Goal: Task Accomplishment & Management: Manage account settings

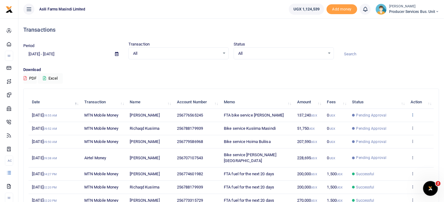
click at [413, 113] on icon at bounding box center [413, 114] width 4 height 4
click at [394, 121] on link "View details" at bounding box center [390, 124] width 48 height 9
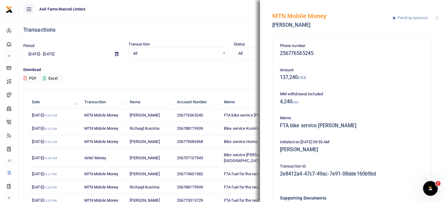
scroll to position [55, 0]
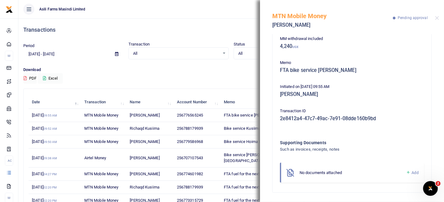
click at [412, 174] on span "Add" at bounding box center [415, 172] width 7 height 5
click at [412, 172] on span "Add" at bounding box center [415, 172] width 7 height 5
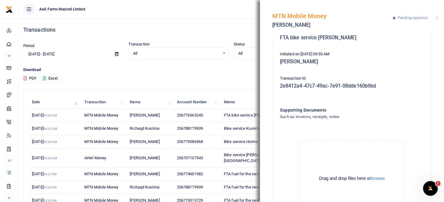
scroll to position [125, 0]
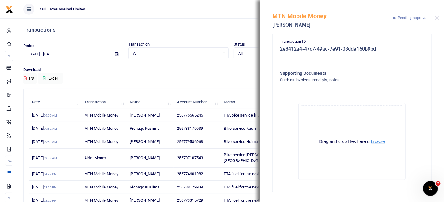
click at [382, 142] on button "browse" at bounding box center [378, 141] width 14 height 5
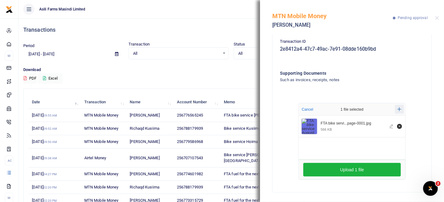
click at [399, 109] on icon "Add more files" at bounding box center [400, 109] width 4 height 5
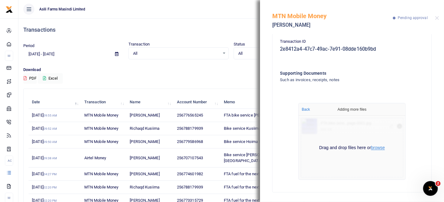
click at [373, 149] on button "browse" at bounding box center [378, 147] width 14 height 5
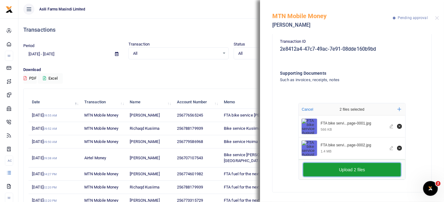
click at [359, 171] on button "Upload 2 files" at bounding box center [353, 170] width 98 height 14
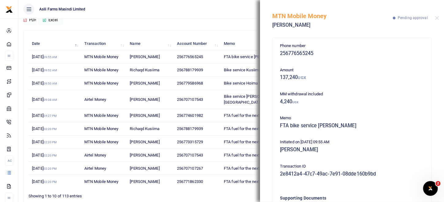
scroll to position [48, 0]
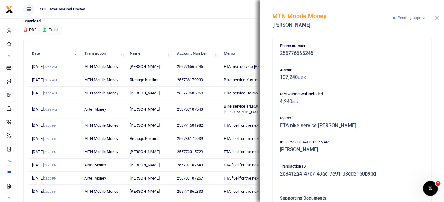
click at [439, 19] on button "Close" at bounding box center [438, 18] width 4 height 4
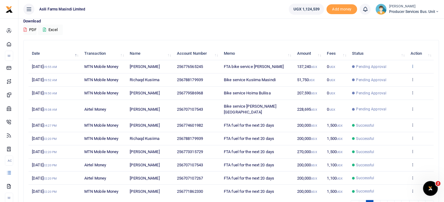
click at [415, 66] on icon at bounding box center [413, 66] width 4 height 4
click at [394, 77] on link "View details" at bounding box center [390, 76] width 48 height 9
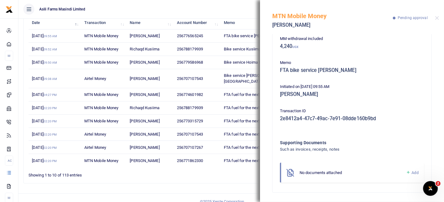
scroll to position [0, 0]
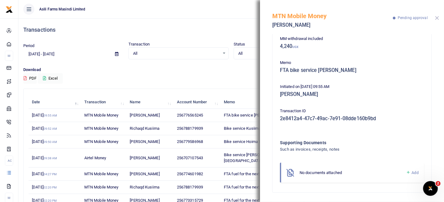
click at [436, 17] on button "Close" at bounding box center [438, 18] width 4 height 4
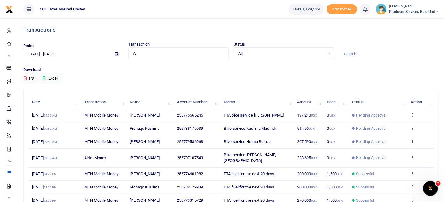
click at [414, 114] on icon at bounding box center [413, 114] width 4 height 4
click at [381, 125] on link "View details" at bounding box center [390, 124] width 48 height 9
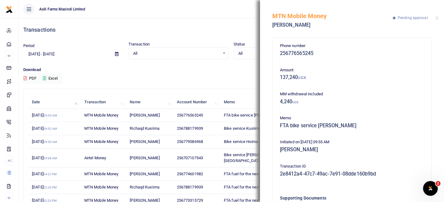
drag, startPoint x: 130, startPoint y: 35, endPoint x: 134, endPoint y: 32, distance: 5.7
click at [130, 35] on div "Transactions" at bounding box center [231, 29] width 416 height 23
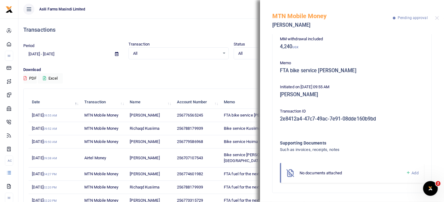
scroll to position [55, 0]
click at [406, 170] on link "Add" at bounding box center [412, 172] width 13 height 7
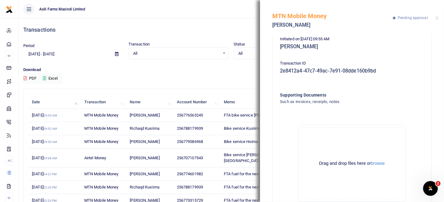
scroll to position [125, 0]
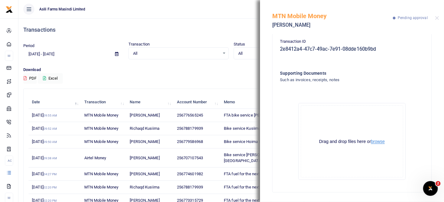
click at [382, 141] on button "browse" at bounding box center [378, 141] width 14 height 5
click at [381, 143] on button "browse" at bounding box center [378, 141] width 14 height 5
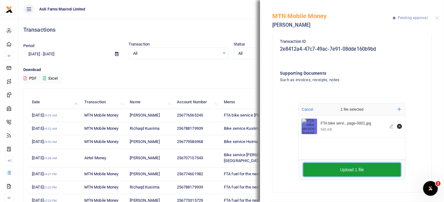
click at [336, 168] on button "Upload 1 file" at bounding box center [353, 170] width 98 height 14
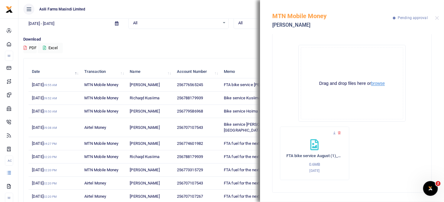
scroll to position [30, 0]
click at [380, 84] on button "browse" at bounding box center [378, 83] width 14 height 5
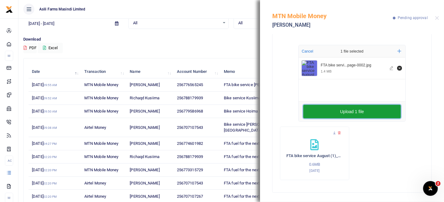
click at [376, 107] on button "Upload 1 file" at bounding box center [353, 112] width 98 height 14
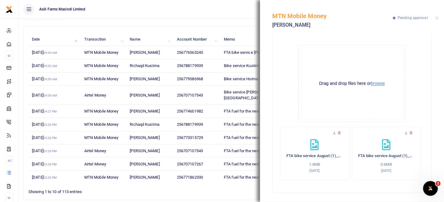
scroll to position [79, 0]
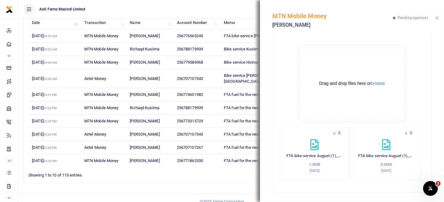
click at [436, 18] on button "Close" at bounding box center [438, 18] width 4 height 4
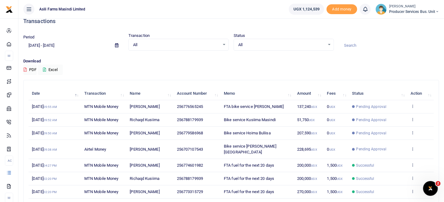
scroll to position [0, 0]
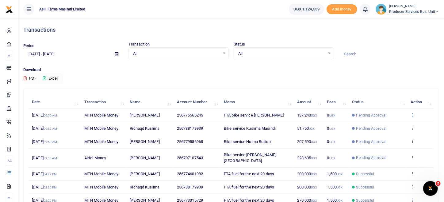
click at [413, 115] on icon at bounding box center [413, 114] width 4 height 4
click at [393, 126] on link "View details" at bounding box center [390, 124] width 48 height 9
click at [413, 115] on icon at bounding box center [413, 114] width 4 height 4
click at [389, 123] on link "View details" at bounding box center [390, 124] width 48 height 9
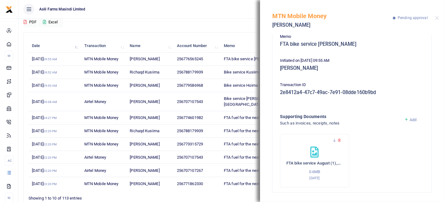
scroll to position [61, 0]
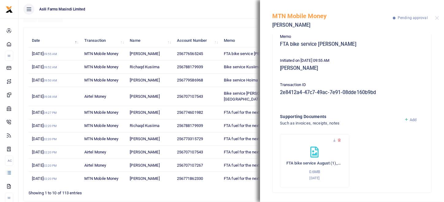
drag, startPoint x: 242, startPoint y: 5, endPoint x: 242, endPoint y: 0, distance: 4.9
click at [242, 1] on ul "Asili Farms Masindi Limited" at bounding box center [151, 9] width 266 height 18
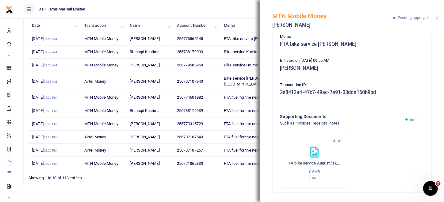
scroll to position [79, 0]
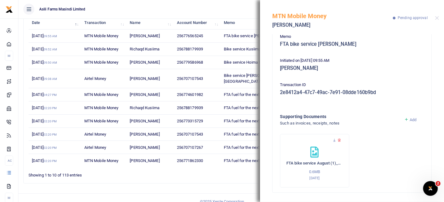
drag, startPoint x: 229, startPoint y: 9, endPoint x: 241, endPoint y: 6, distance: 12.5
click at [230, 9] on ul "Asili Farms Masindi Limited" at bounding box center [151, 9] width 266 height 18
click at [440, 20] on div "MTN Mobile Money Lucy Adokorac Pending approval" at bounding box center [352, 17] width 184 height 34
click at [439, 18] on button "Close" at bounding box center [438, 18] width 4 height 4
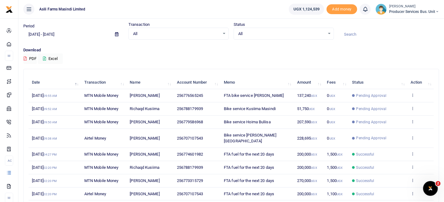
scroll to position [0, 0]
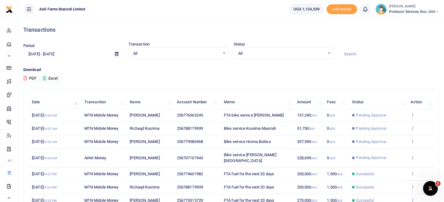
click at [417, 112] on td "View details Send again" at bounding box center [421, 115] width 27 height 13
click at [416, 115] on td "View details Send again" at bounding box center [421, 115] width 27 height 13
click at [413, 116] on icon at bounding box center [413, 114] width 4 height 4
click at [403, 122] on link "View details" at bounding box center [390, 124] width 48 height 9
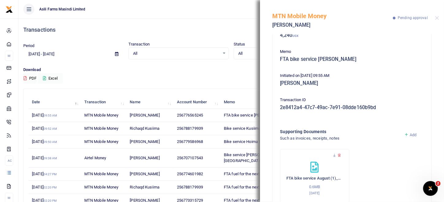
scroll to position [81, 0]
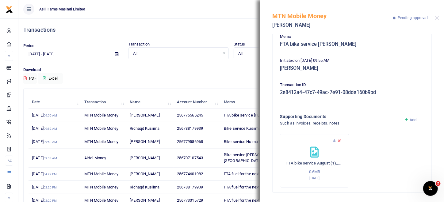
click at [413, 118] on span "Add" at bounding box center [413, 119] width 7 height 5
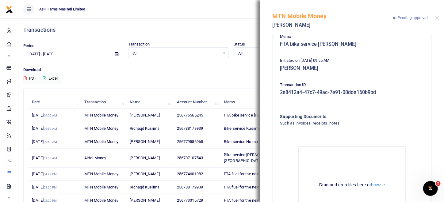
click at [377, 183] on button "browse" at bounding box center [378, 184] width 14 height 5
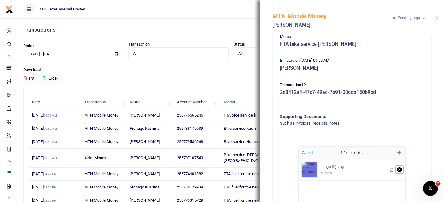
click at [399, 169] on icon "Remove file" at bounding box center [399, 169] width 5 height 5
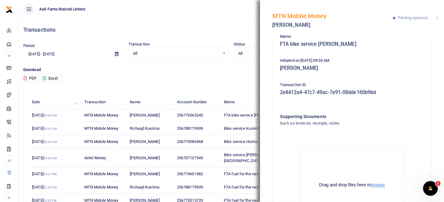
click at [379, 183] on button "browse" at bounding box center [378, 184] width 14 height 5
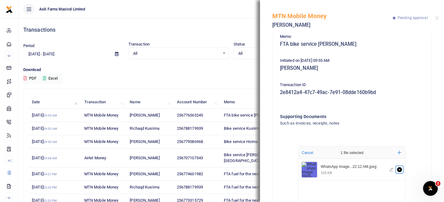
click at [400, 169] on icon "Remove file" at bounding box center [399, 169] width 5 height 5
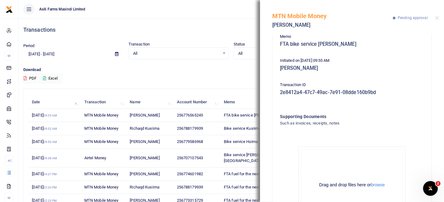
click at [229, 9] on ul "Asili Farms Masindi Limited" at bounding box center [151, 9] width 266 height 18
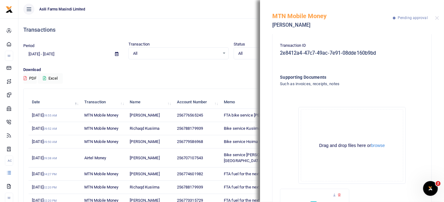
scroll to position [143, 0]
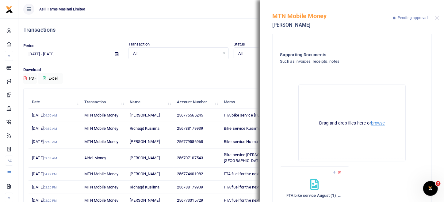
click at [374, 122] on button "browse" at bounding box center [378, 123] width 14 height 5
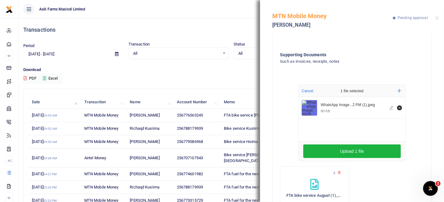
click at [310, 110] on img "File Uploader" at bounding box center [309, 107] width 15 height 15
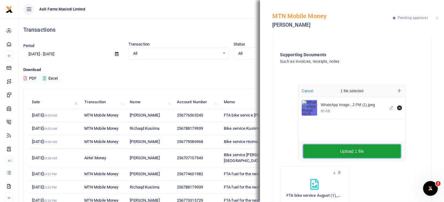
click at [365, 151] on button "Upload 1 file" at bounding box center [353, 151] width 98 height 14
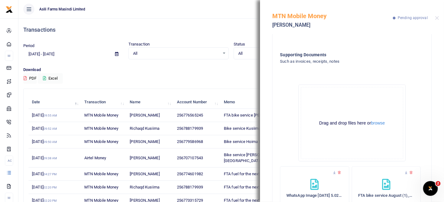
click at [382, 186] on icon at bounding box center [386, 184] width 8 height 11
click at [383, 184] on icon at bounding box center [386, 184] width 8 height 11
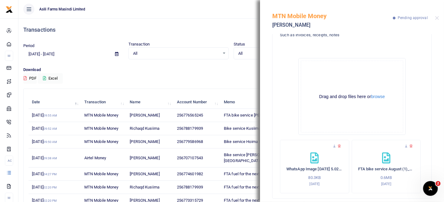
scroll to position [176, 0]
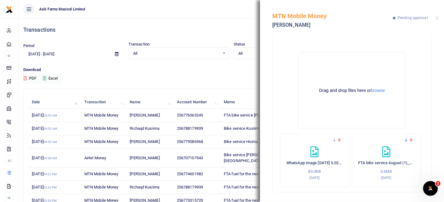
click at [405, 140] on icon at bounding box center [407, 140] width 4 height 4
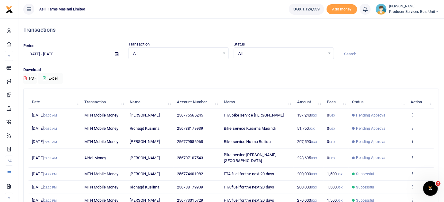
click at [413, 114] on icon at bounding box center [413, 114] width 4 height 4
click at [398, 125] on link "View details" at bounding box center [390, 124] width 48 height 9
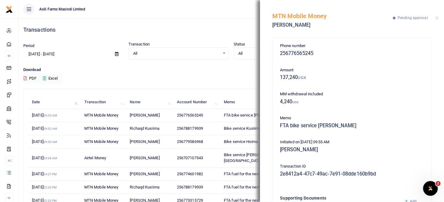
scroll to position [81, 0]
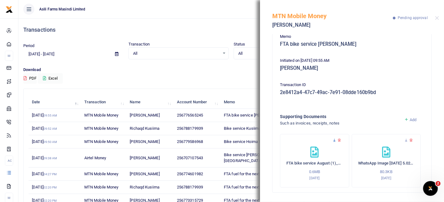
click at [333, 140] on icon at bounding box center [335, 140] width 4 height 4
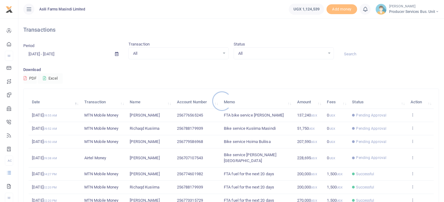
click at [414, 114] on div at bounding box center [222, 101] width 444 height 202
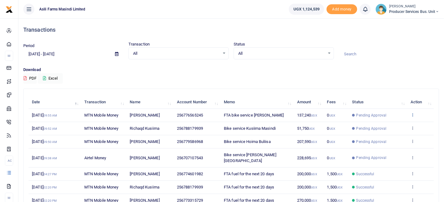
click at [413, 115] on icon at bounding box center [413, 114] width 4 height 4
click at [393, 124] on link "View details" at bounding box center [390, 124] width 48 height 9
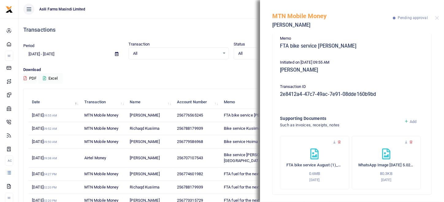
scroll to position [81, 0]
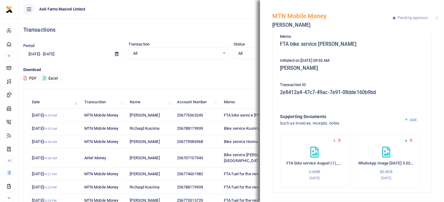
click at [405, 140] on icon at bounding box center [407, 140] width 4 height 4
click at [436, 19] on button "Close" at bounding box center [438, 18] width 4 height 4
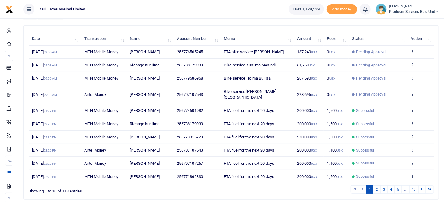
scroll to position [48, 0]
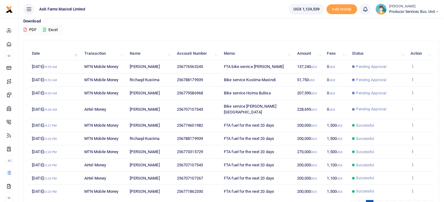
click at [413, 78] on icon at bounding box center [413, 79] width 4 height 4
click at [404, 92] on link "View details" at bounding box center [390, 89] width 48 height 9
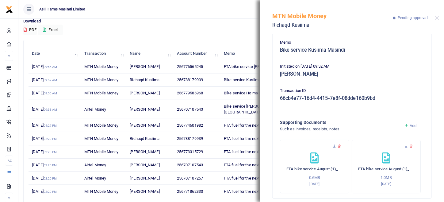
scroll to position [81, 0]
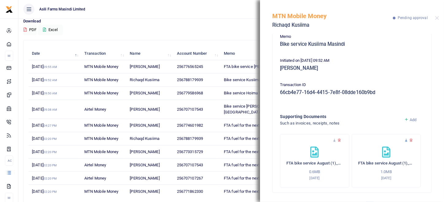
click at [405, 139] on icon at bounding box center [407, 140] width 4 height 4
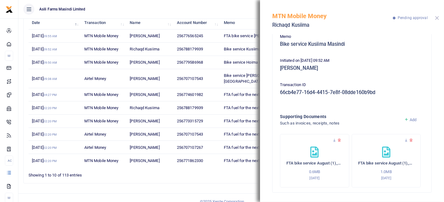
click at [436, 17] on button "Close" at bounding box center [438, 18] width 4 height 4
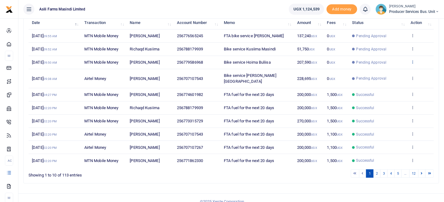
click at [413, 62] on icon at bounding box center [413, 62] width 4 height 4
click at [397, 75] on link "View details" at bounding box center [390, 72] width 48 height 9
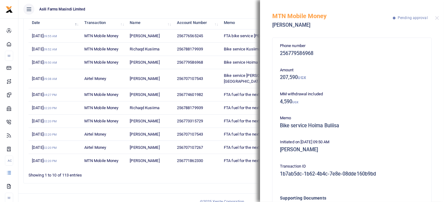
scroll to position [55, 0]
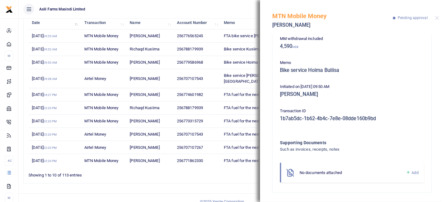
click at [406, 173] on link "Add" at bounding box center [412, 172] width 13 height 7
click at [406, 170] on icon at bounding box center [408, 172] width 5 height 6
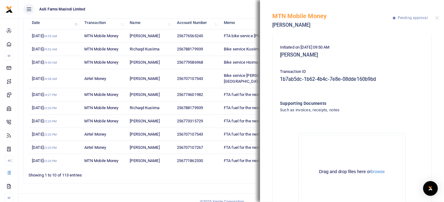
scroll to position [125, 0]
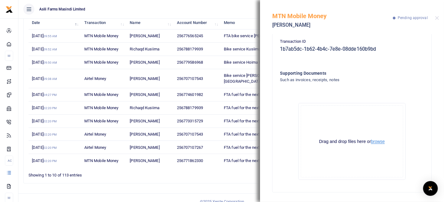
click at [381, 142] on button "browse" at bounding box center [378, 141] width 14 height 5
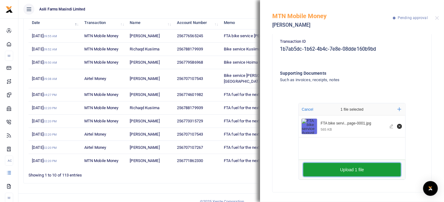
click at [361, 165] on button "Upload 1 file" at bounding box center [353, 170] width 98 height 14
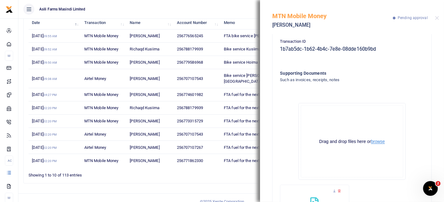
scroll to position [0, 0]
click at [374, 141] on button "browse" at bounding box center [378, 141] width 14 height 5
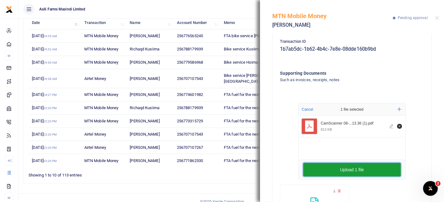
click at [355, 168] on button "Upload 1 file" at bounding box center [353, 170] width 98 height 14
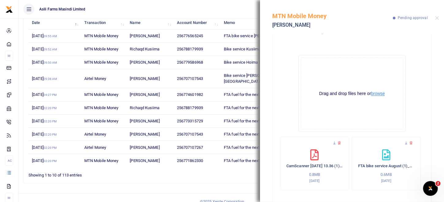
scroll to position [183, 0]
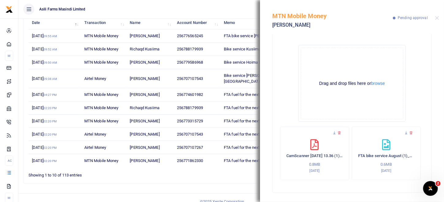
click at [404, 134] on div "FTA bike service August (1)_compressed_compressed_compressed_page-0001.jpg 0.6M…" at bounding box center [386, 152] width 69 height 53
click at [405, 133] on icon at bounding box center [407, 133] width 4 height 4
click at [438, 18] on button "Close" at bounding box center [438, 18] width 4 height 4
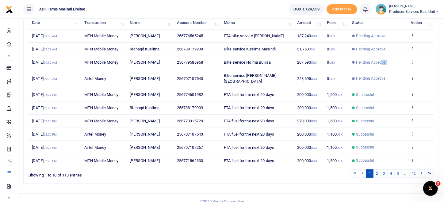
drag, startPoint x: 31, startPoint y: 70, endPoint x: 382, endPoint y: 67, distance: 350.6
click at [382, 67] on tbody "25th Aug 2025 09:55 AM MTN Mobile Money Lucy Adokorac 256776565245 FTA bike ser…" at bounding box center [232, 97] width 406 height 137
click at [439, 67] on div "Search: Date Transaction Name Account Number Memo Amount Fees Status Action 25t…" at bounding box center [232, 96] width 416 height 173
click at [413, 76] on icon at bounding box center [413, 78] width 4 height 4
click at [396, 83] on link "View details" at bounding box center [390, 84] width 48 height 9
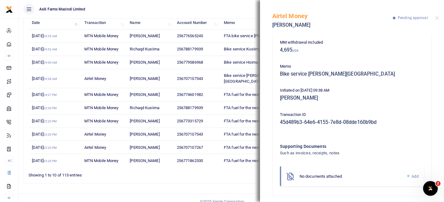
scroll to position [55, 0]
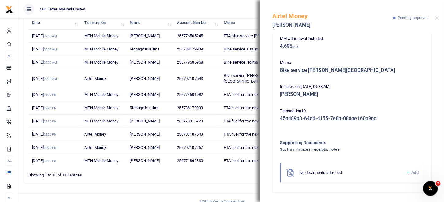
click at [412, 173] on span "Add" at bounding box center [415, 172] width 7 height 5
click at [412, 169] on link "Add" at bounding box center [412, 172] width 13 height 7
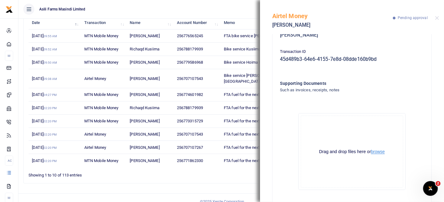
scroll to position [125, 0]
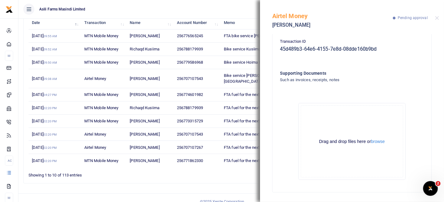
click at [375, 137] on div "Drag and drop files here or browse Powered by Uppy" at bounding box center [352, 141] width 103 height 72
click at [377, 142] on button "browse" at bounding box center [378, 141] width 14 height 5
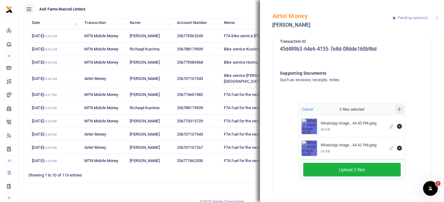
click at [396, 113] on button "Add more" at bounding box center [399, 109] width 9 height 9
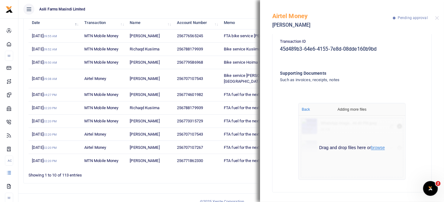
click at [378, 148] on button "browse" at bounding box center [378, 147] width 14 height 5
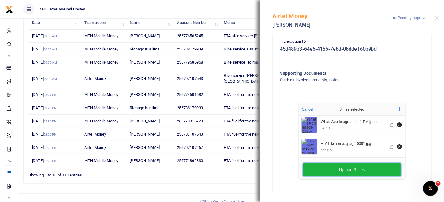
scroll to position [25, 0]
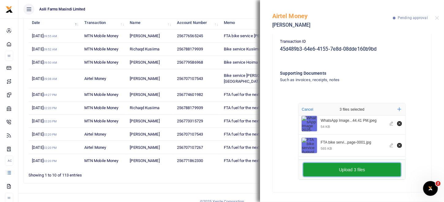
click at [359, 172] on button "Upload 3 files" at bounding box center [353, 170] width 98 height 14
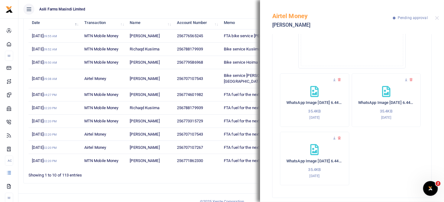
scroll to position [241, 0]
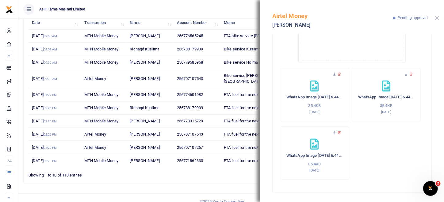
click at [439, 17] on button "Close" at bounding box center [438, 18] width 4 height 4
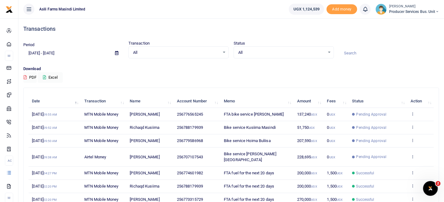
scroll to position [0, 0]
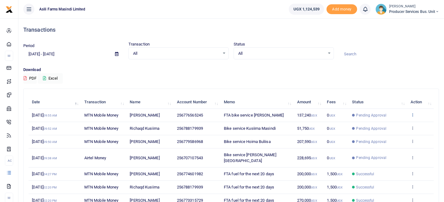
click at [413, 115] on icon at bounding box center [413, 114] width 4 height 4
click at [390, 126] on link "View details" at bounding box center [390, 124] width 48 height 9
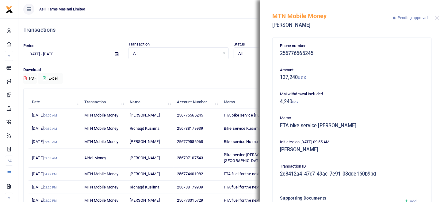
scroll to position [81, 0]
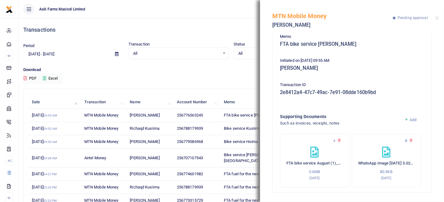
click at [405, 140] on icon at bounding box center [407, 140] width 4 height 4
click at [440, 17] on div "MTN Mobile Money [PERSON_NAME] Pending approval" at bounding box center [352, 17] width 184 height 34
click at [440, 14] on div "MTN Mobile Money [PERSON_NAME] Pending approval" at bounding box center [352, 17] width 184 height 34
click at [438, 20] on button "Close" at bounding box center [438, 18] width 4 height 4
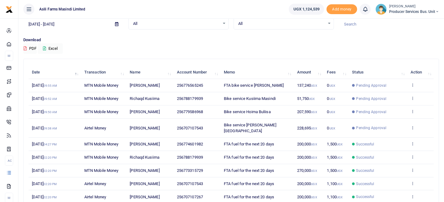
scroll to position [30, 0]
click at [413, 109] on icon at bounding box center [413, 110] width 4 height 4
click at [401, 118] on link "View details" at bounding box center [390, 120] width 48 height 9
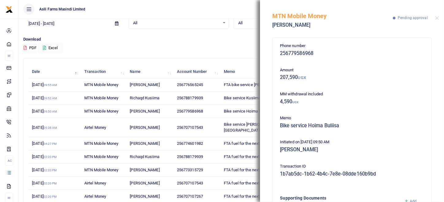
scroll to position [81, 0]
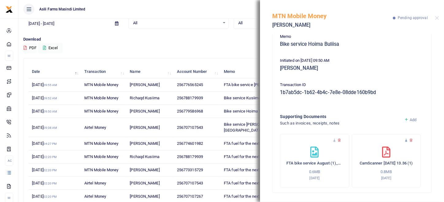
click at [405, 141] on icon at bounding box center [407, 140] width 4 height 4
